Goal: Task Accomplishment & Management: Use online tool/utility

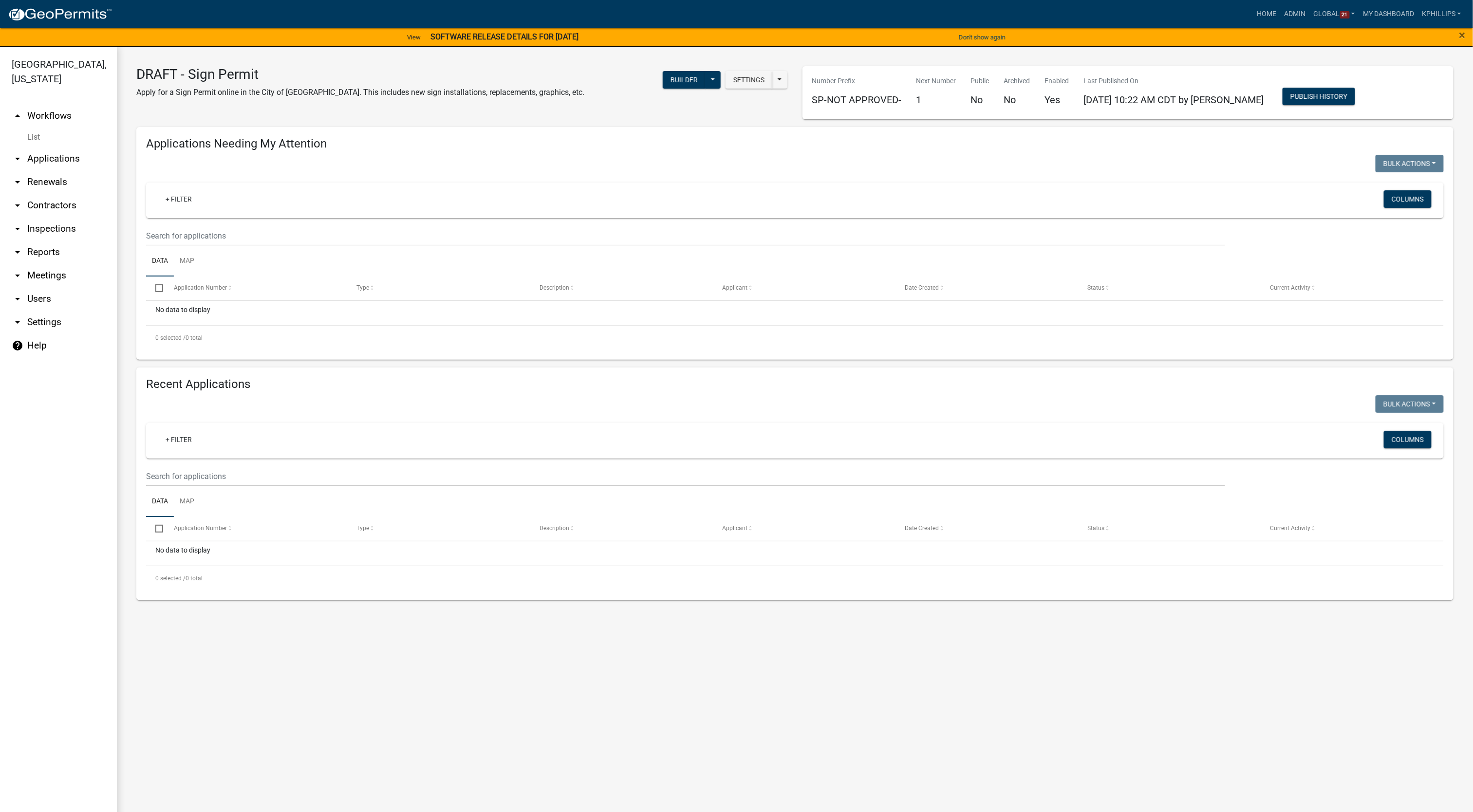
click at [82, 66] on link "[GEOGRAPHIC_DATA], [US_STATE]" at bounding box center [54, 71] width 109 height 34
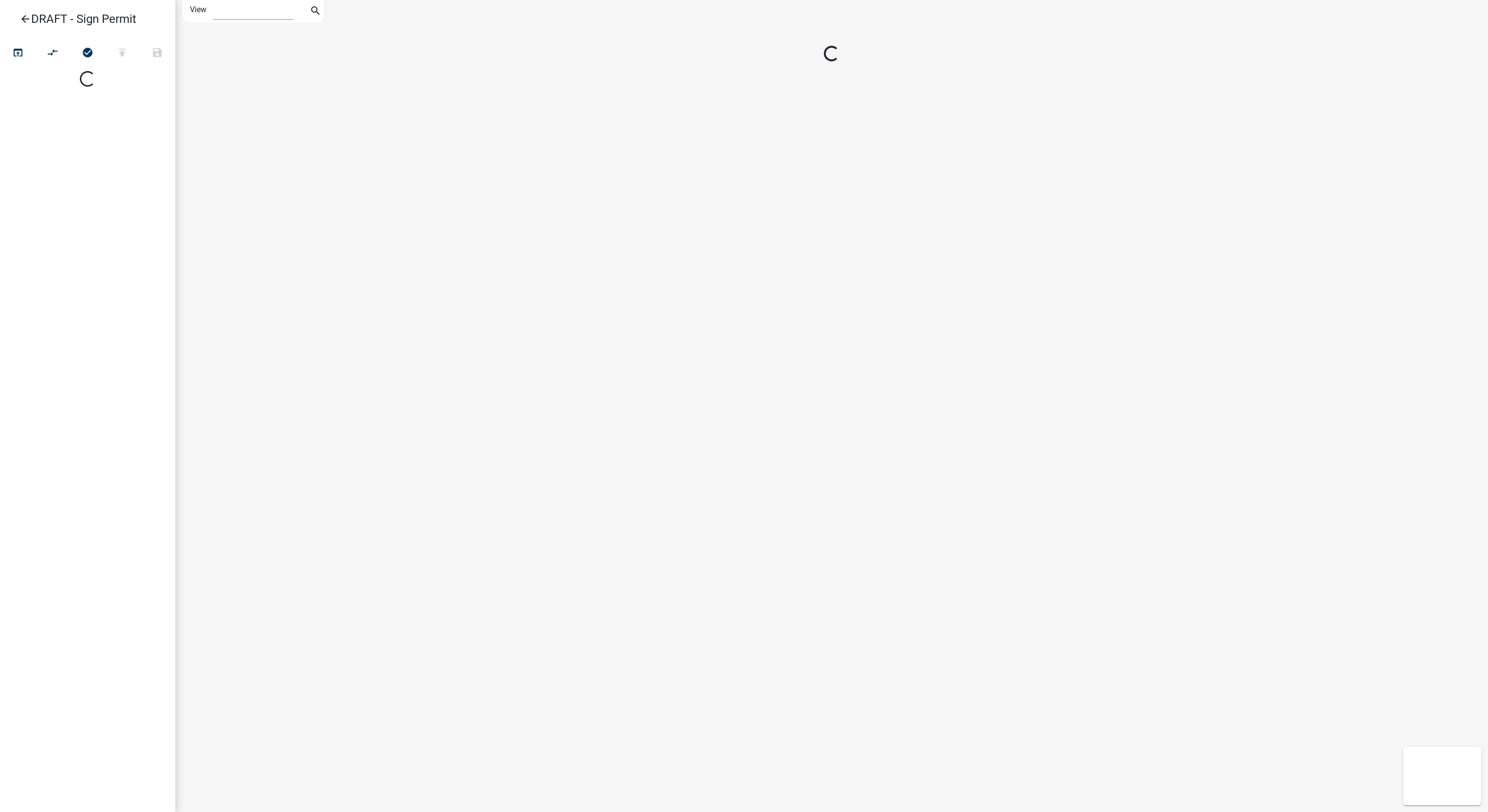
select select "1"
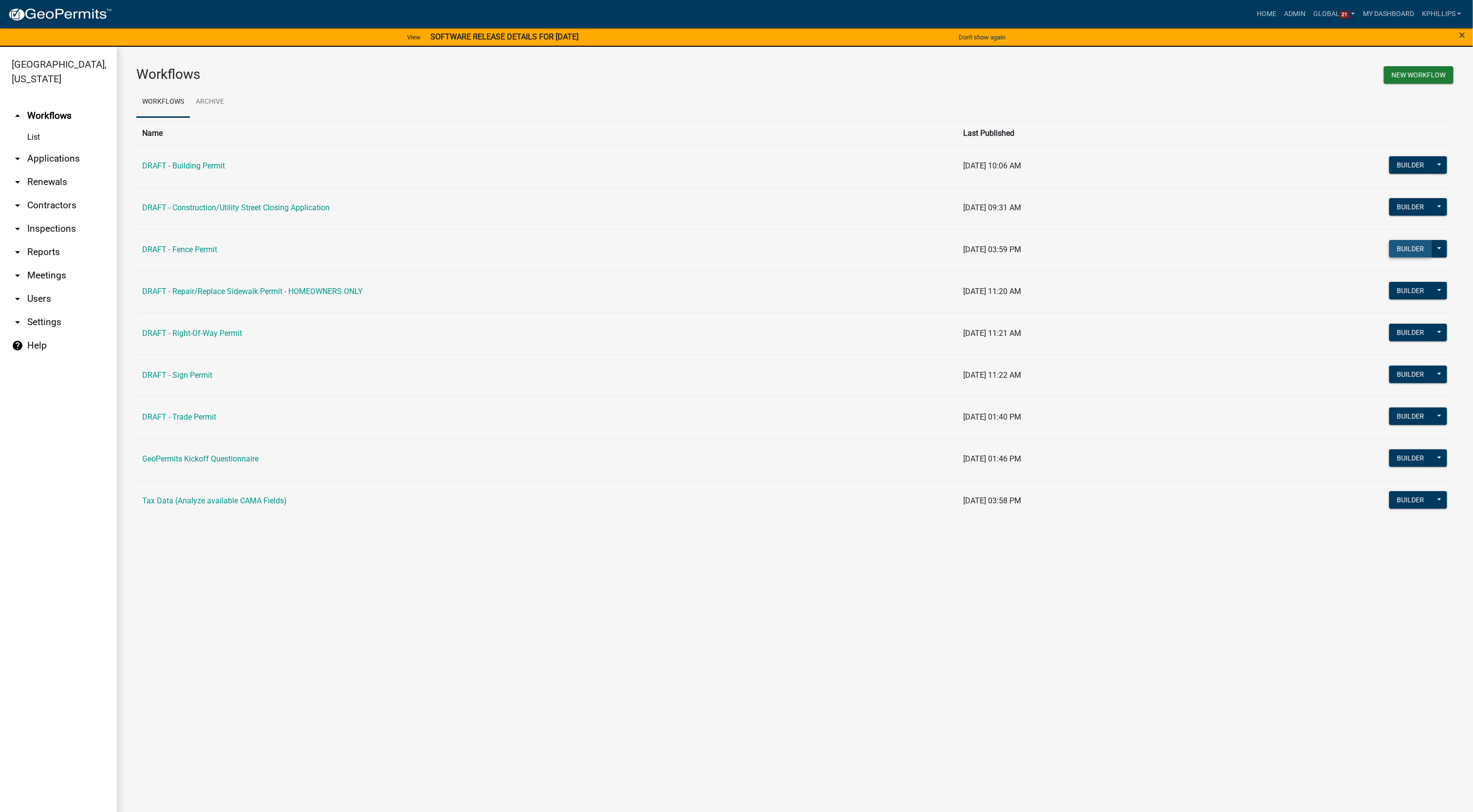
click at [1397, 251] on button "Builder" at bounding box center [1411, 249] width 43 height 17
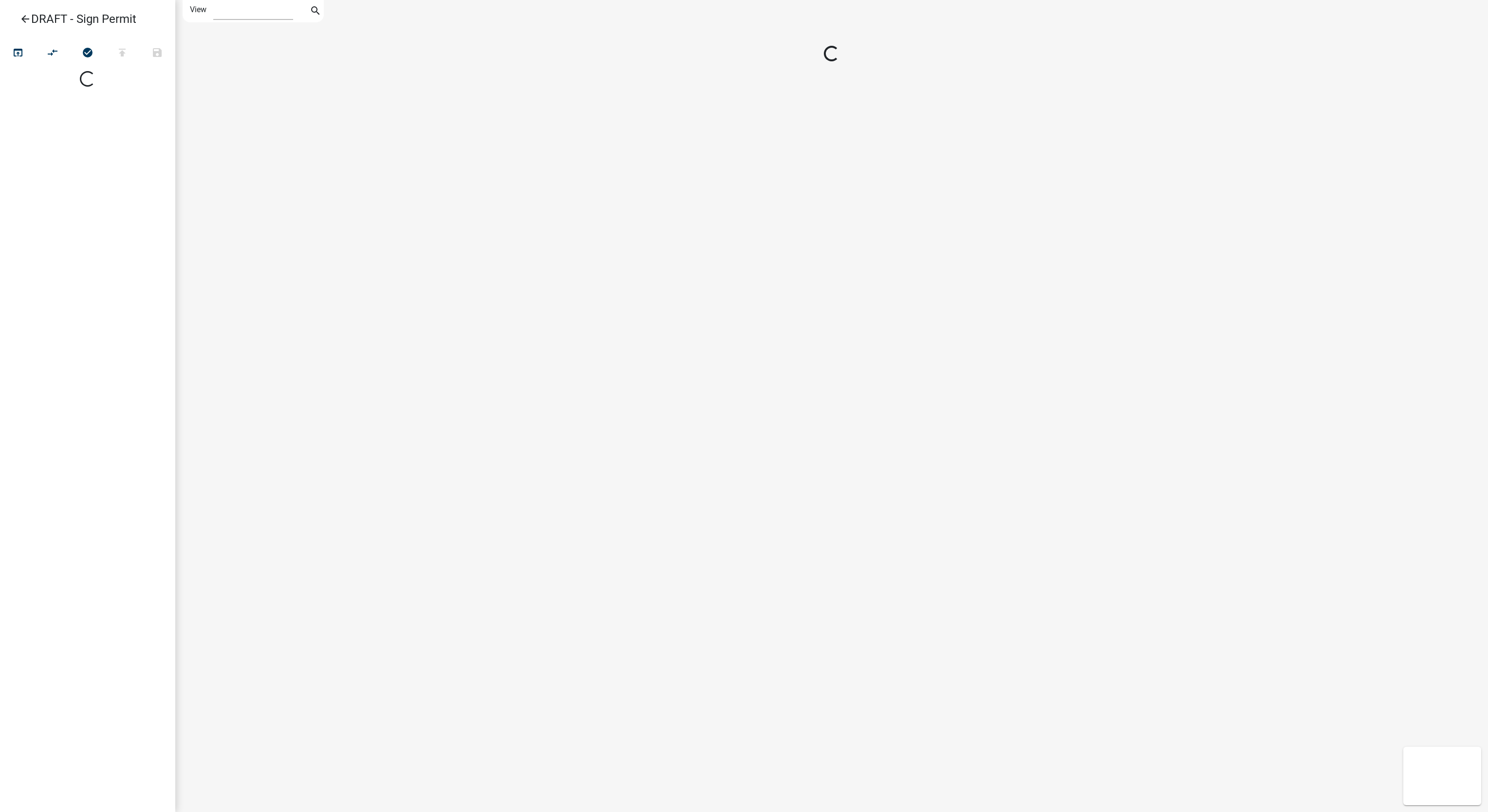
select select "1"
